Goal: Learn about a topic

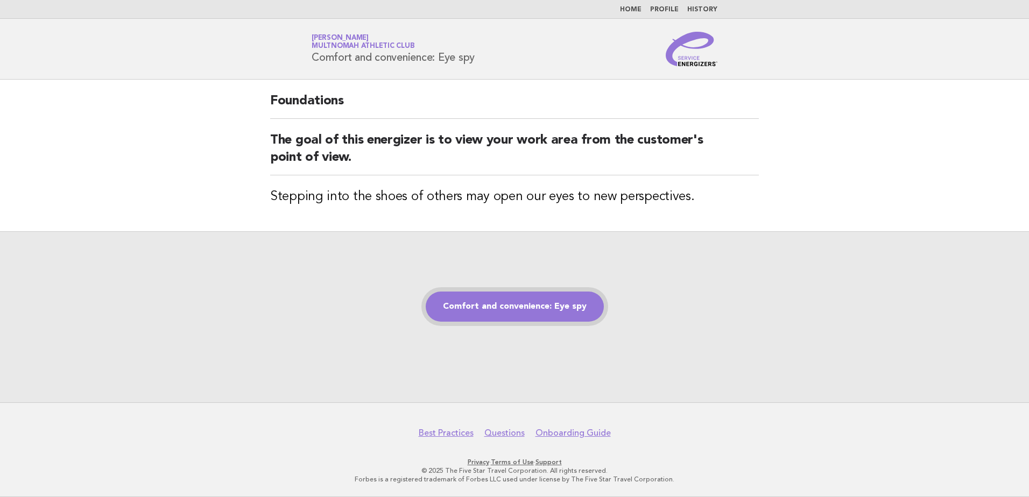
click at [487, 304] on link "Comfort and convenience: Eye spy" at bounding box center [515, 307] width 178 height 30
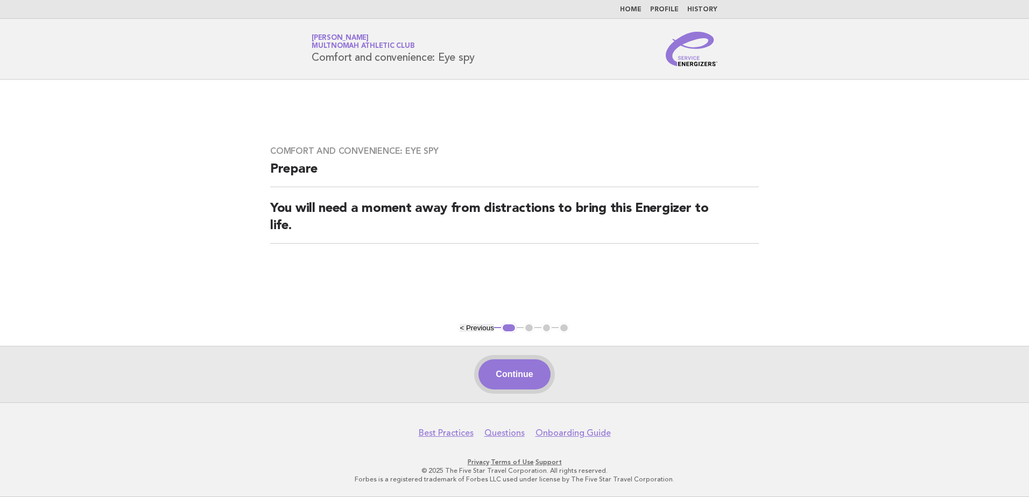
click at [520, 370] on button "Continue" at bounding box center [515, 375] width 72 height 30
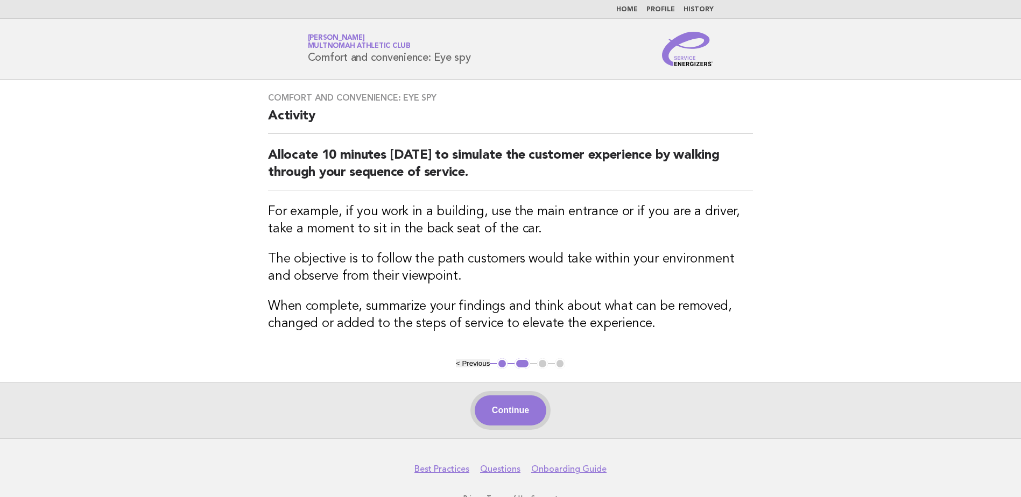
click at [540, 410] on button "Continue" at bounding box center [511, 411] width 72 height 30
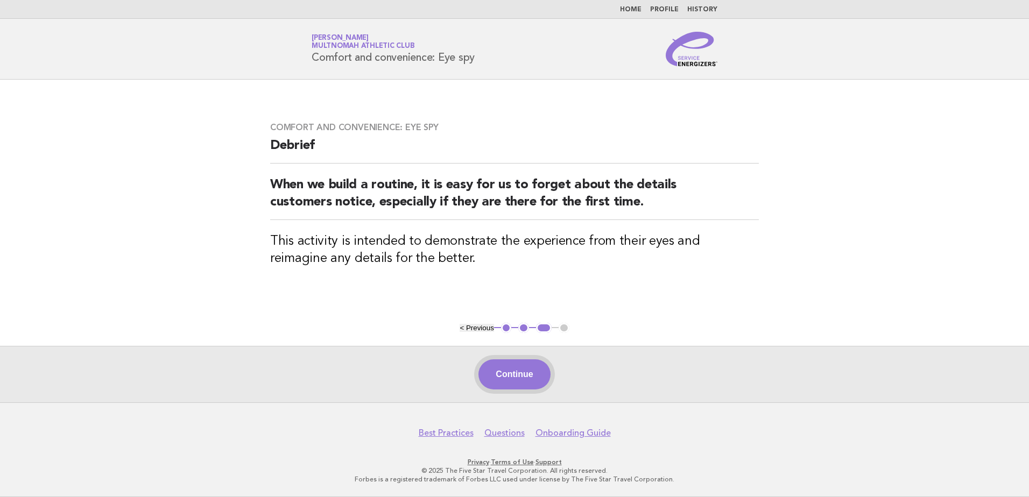
click at [515, 370] on button "Continue" at bounding box center [515, 375] width 72 height 30
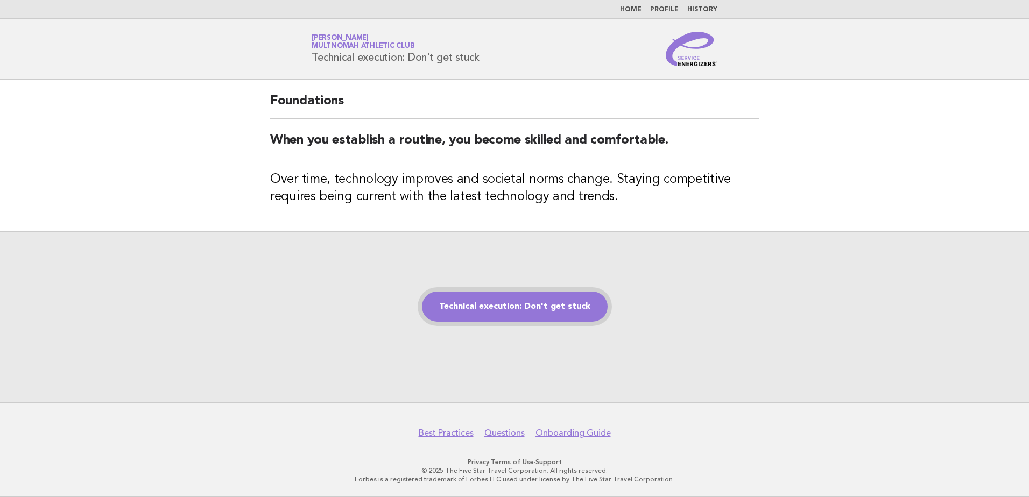
click at [522, 301] on link "Technical execution: Don't get stuck" at bounding box center [515, 307] width 186 height 30
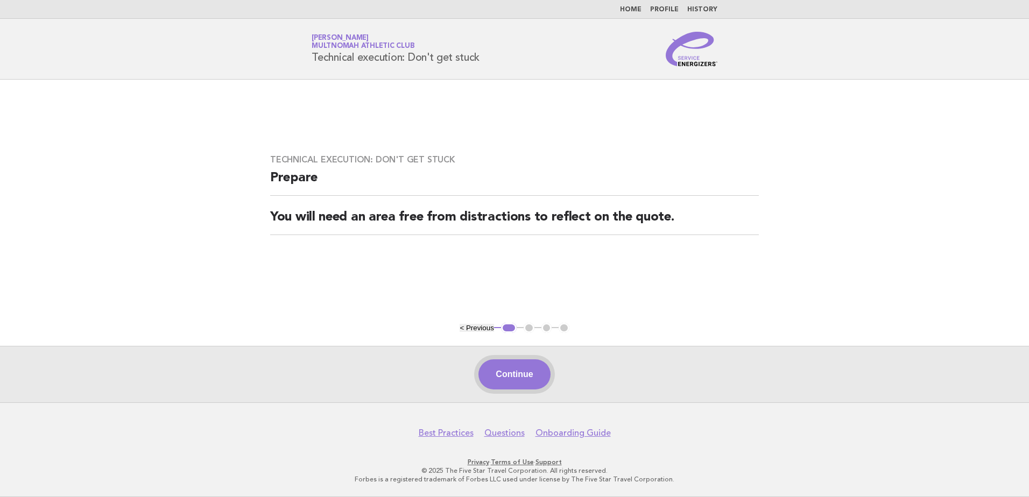
click at [520, 366] on button "Continue" at bounding box center [515, 375] width 72 height 30
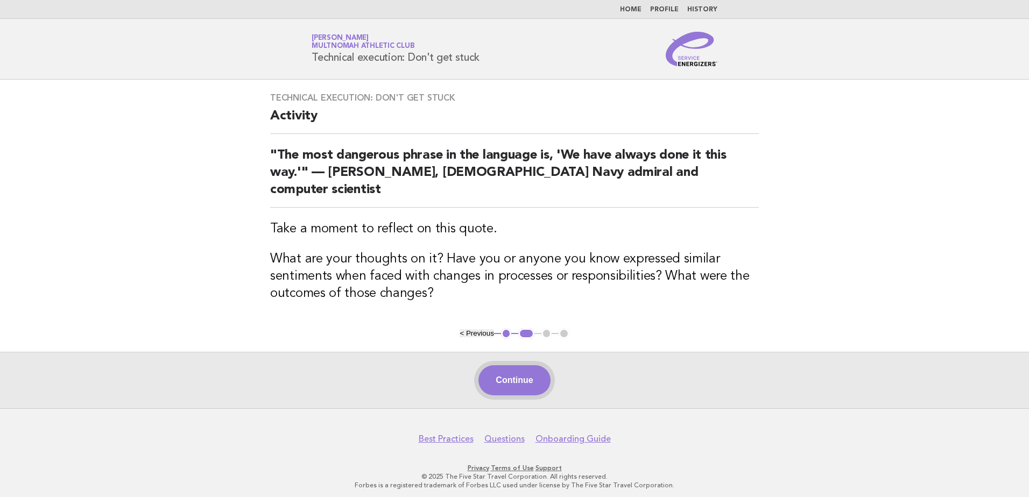
click at [511, 370] on button "Continue" at bounding box center [515, 381] width 72 height 30
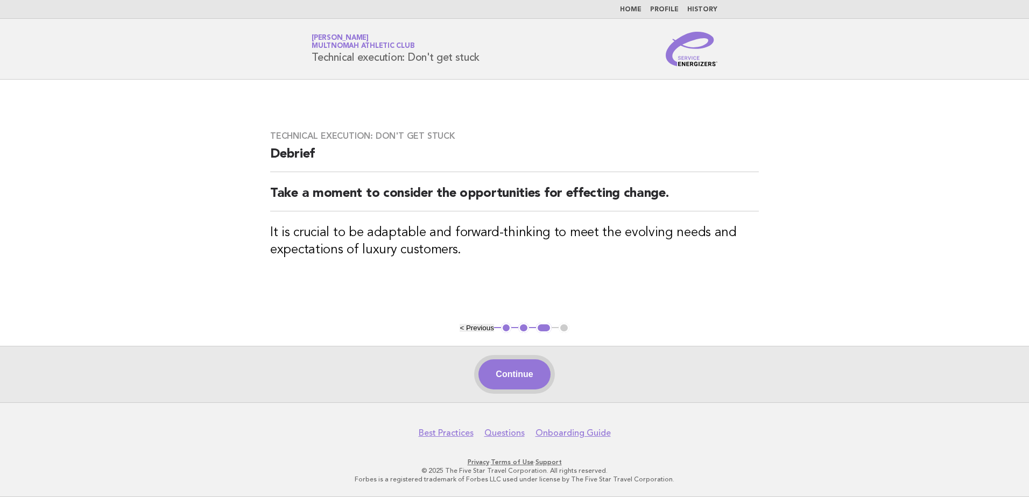
click at [515, 385] on button "Continue" at bounding box center [515, 375] width 72 height 30
